Goal: Feedback & Contribution: Submit feedback/report problem

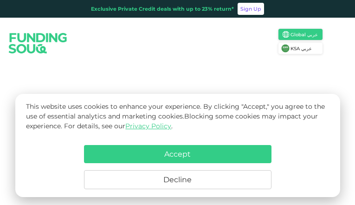
type input "NYHZeMuSnI"
type input "yixuuqJkG"
type input "[EMAIL_ADDRESS][DOMAIN_NAME]"
